Goal: Check status: Check status

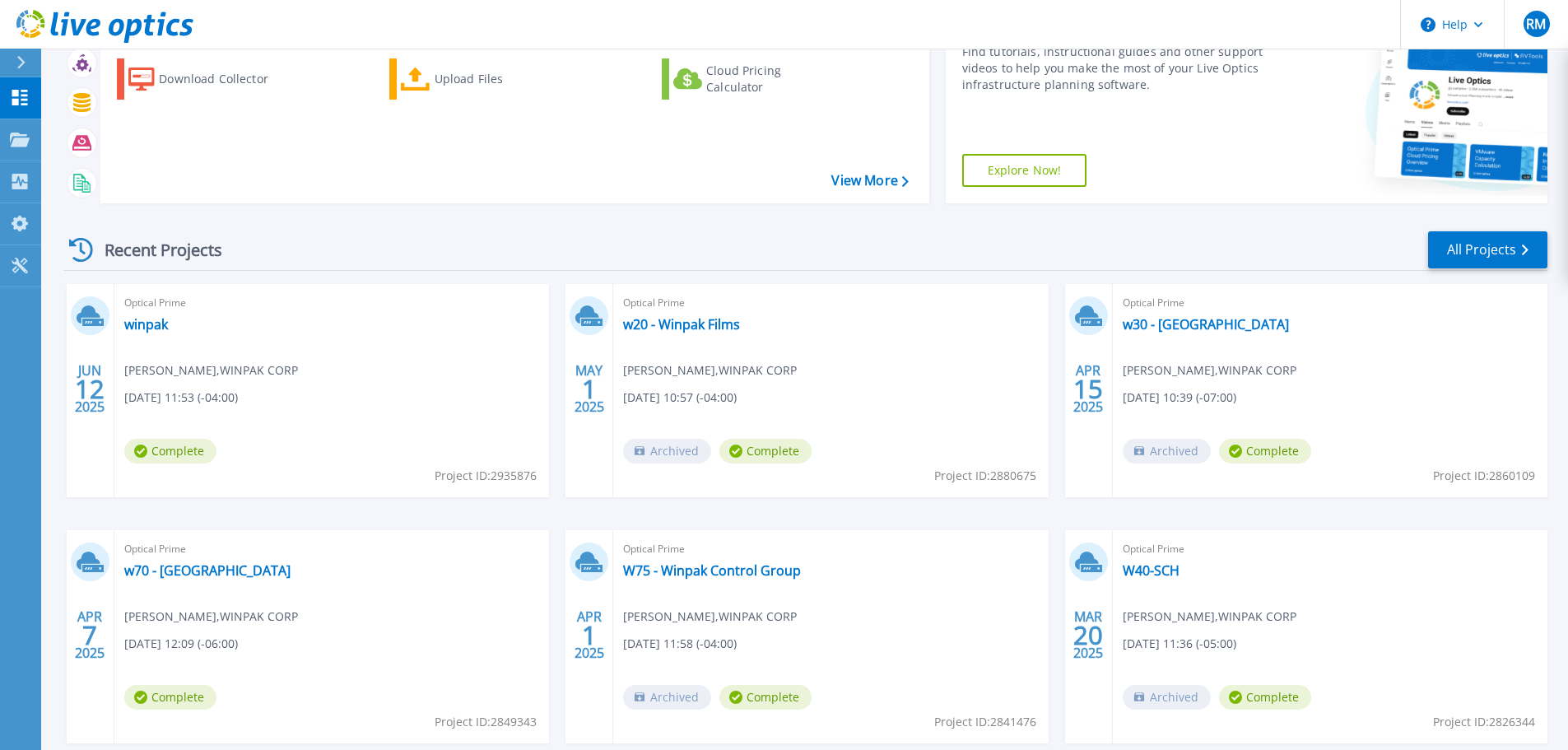
scroll to position [165, 0]
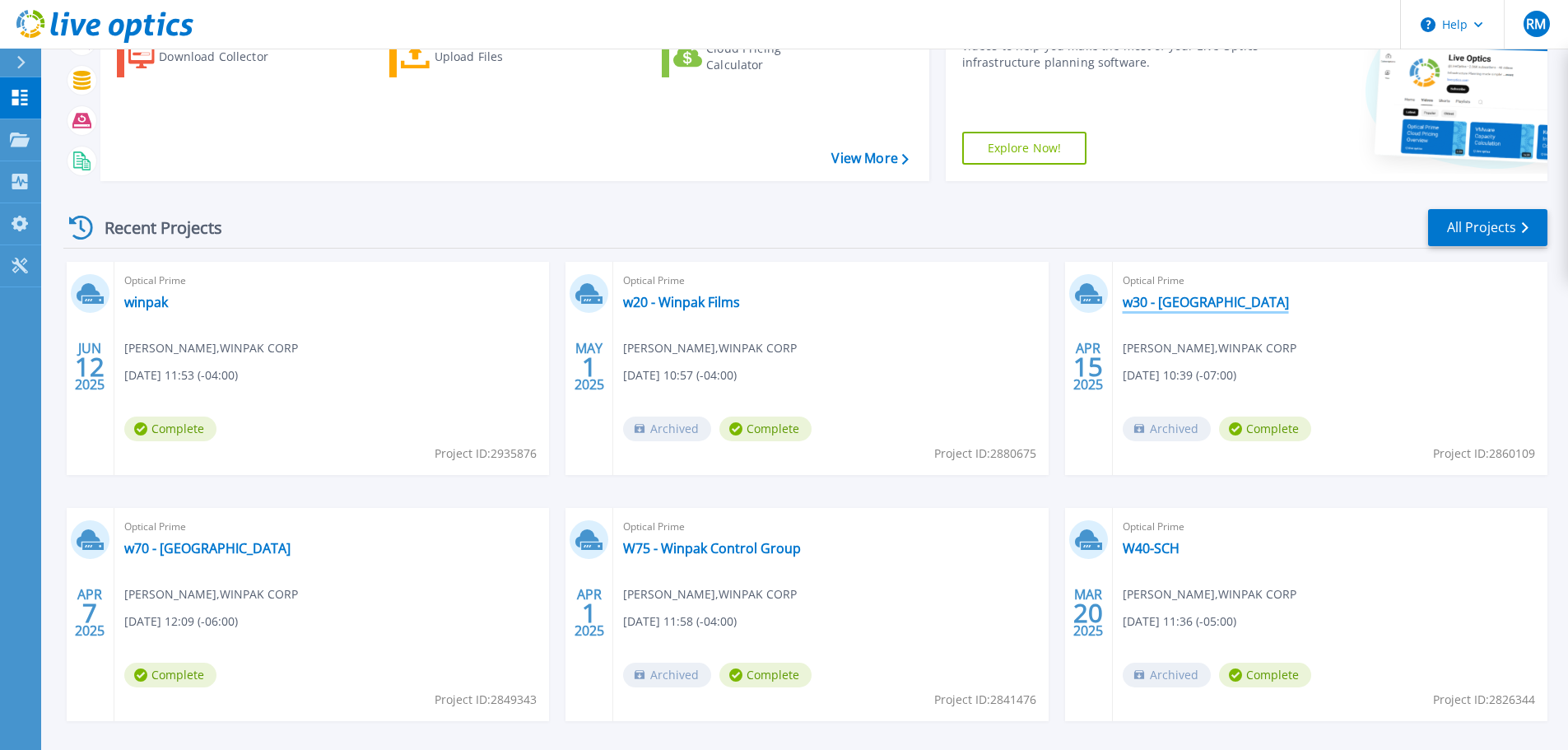
click at [1166, 298] on link "w30 - [GEOGRAPHIC_DATA]" at bounding box center [1206, 302] width 167 height 16
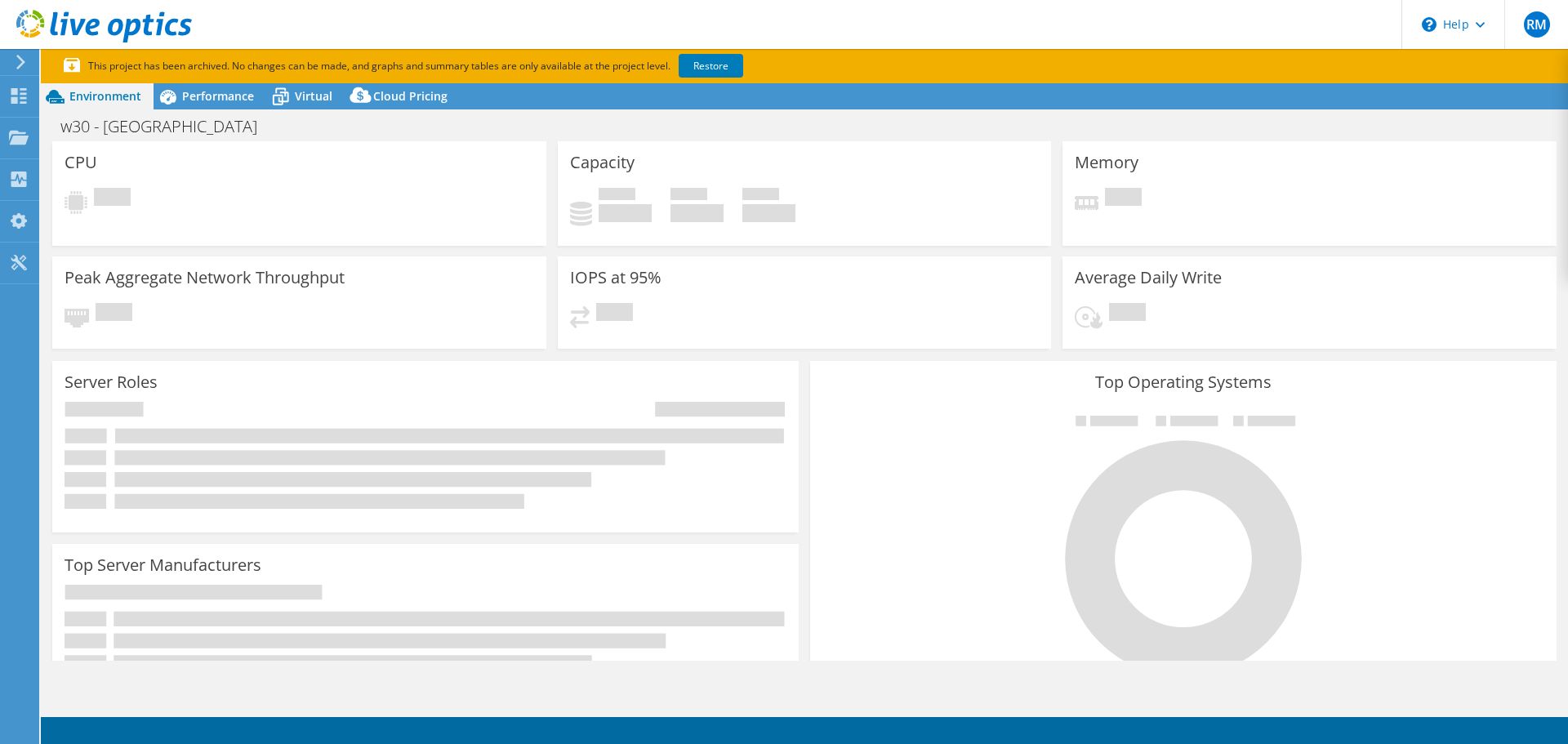
select select "USD"
